Goal: Navigation & Orientation: Find specific page/section

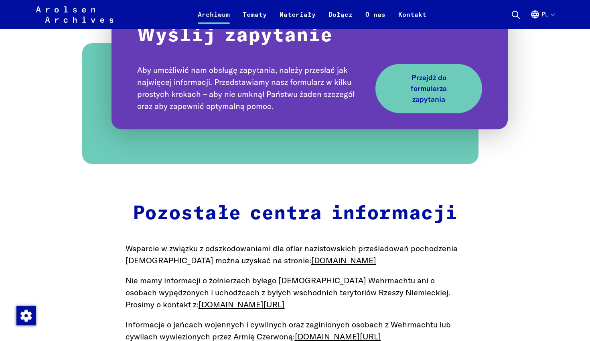
scroll to position [946, 0]
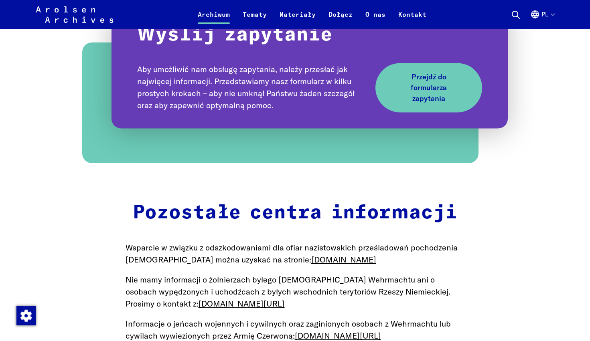
click at [550, 13] on button "pl" at bounding box center [542, 19] width 24 height 19
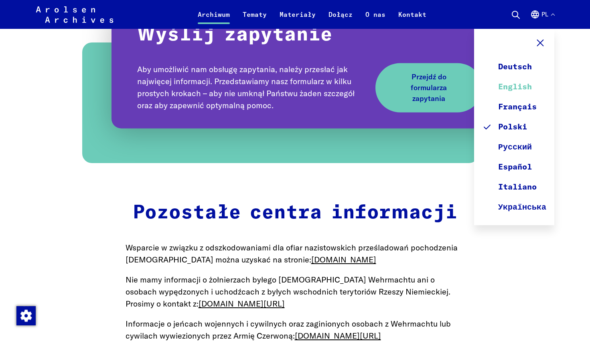
click at [519, 87] on link "English" at bounding box center [514, 87] width 64 height 20
